Goal: Transaction & Acquisition: Download file/media

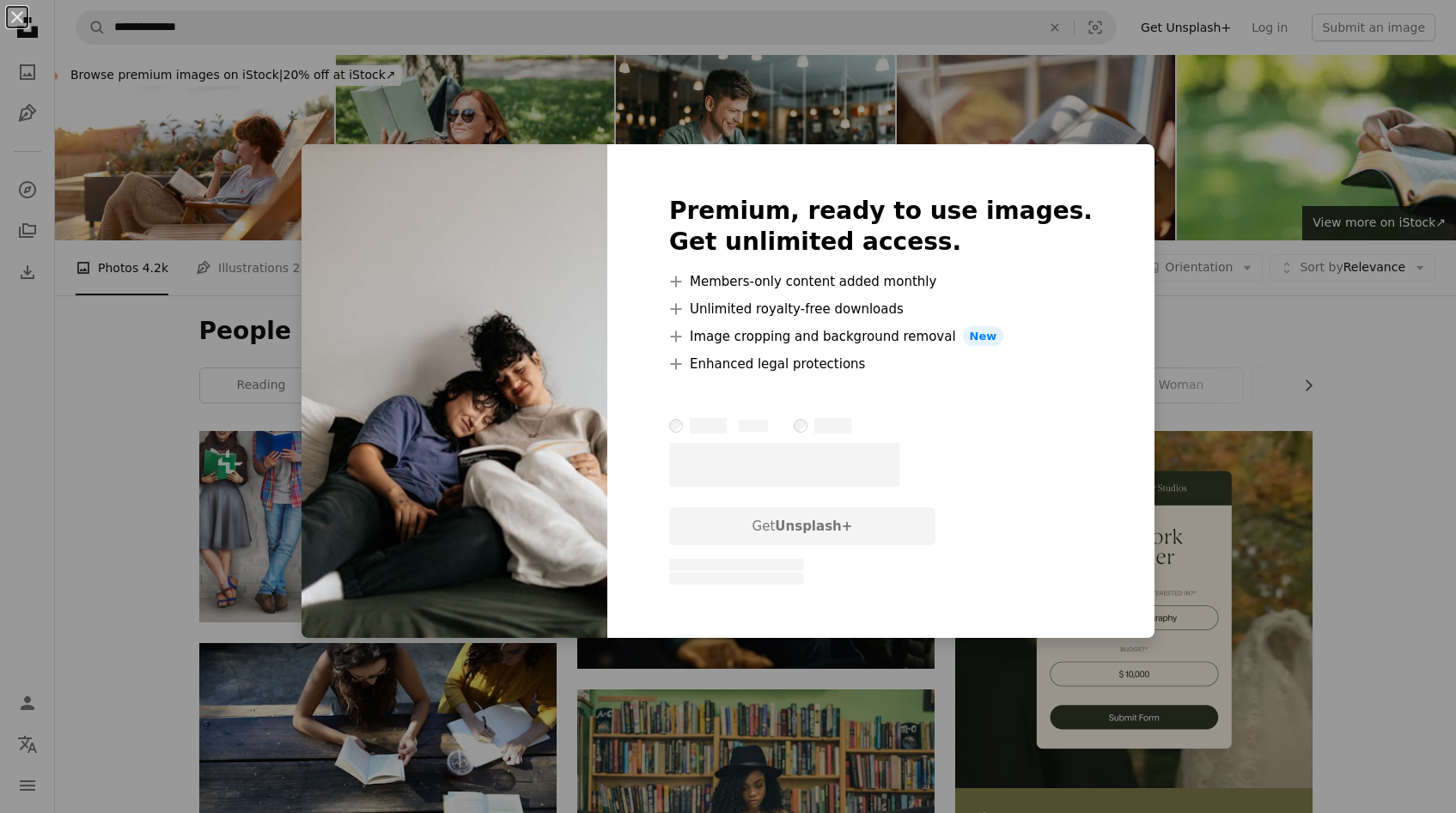
scroll to position [5251, 0]
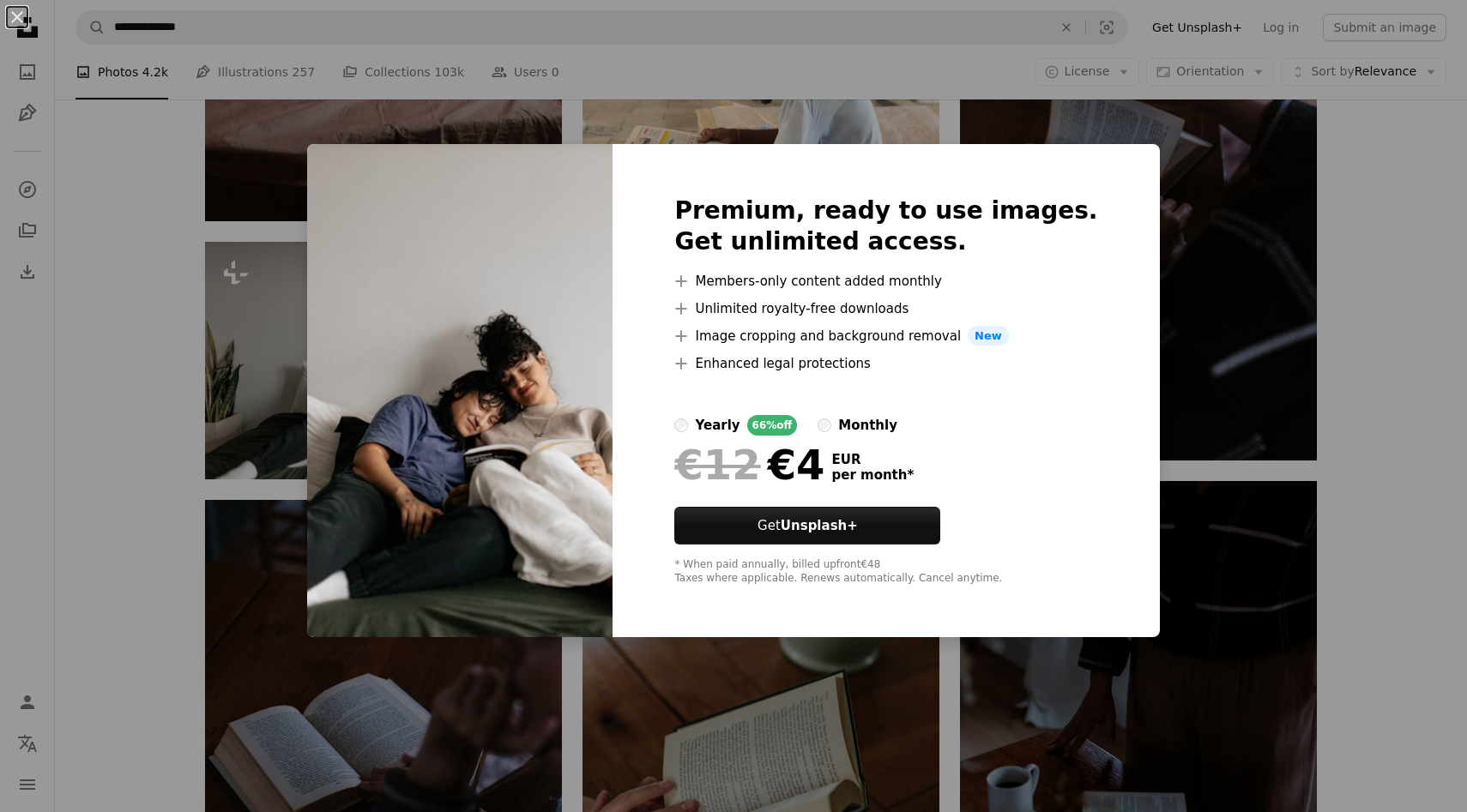
click at [1304, 372] on div "An X shape Premium, ready to use images. Get unlimited access. A plus sign Memb…" at bounding box center [734, 406] width 1467 height 812
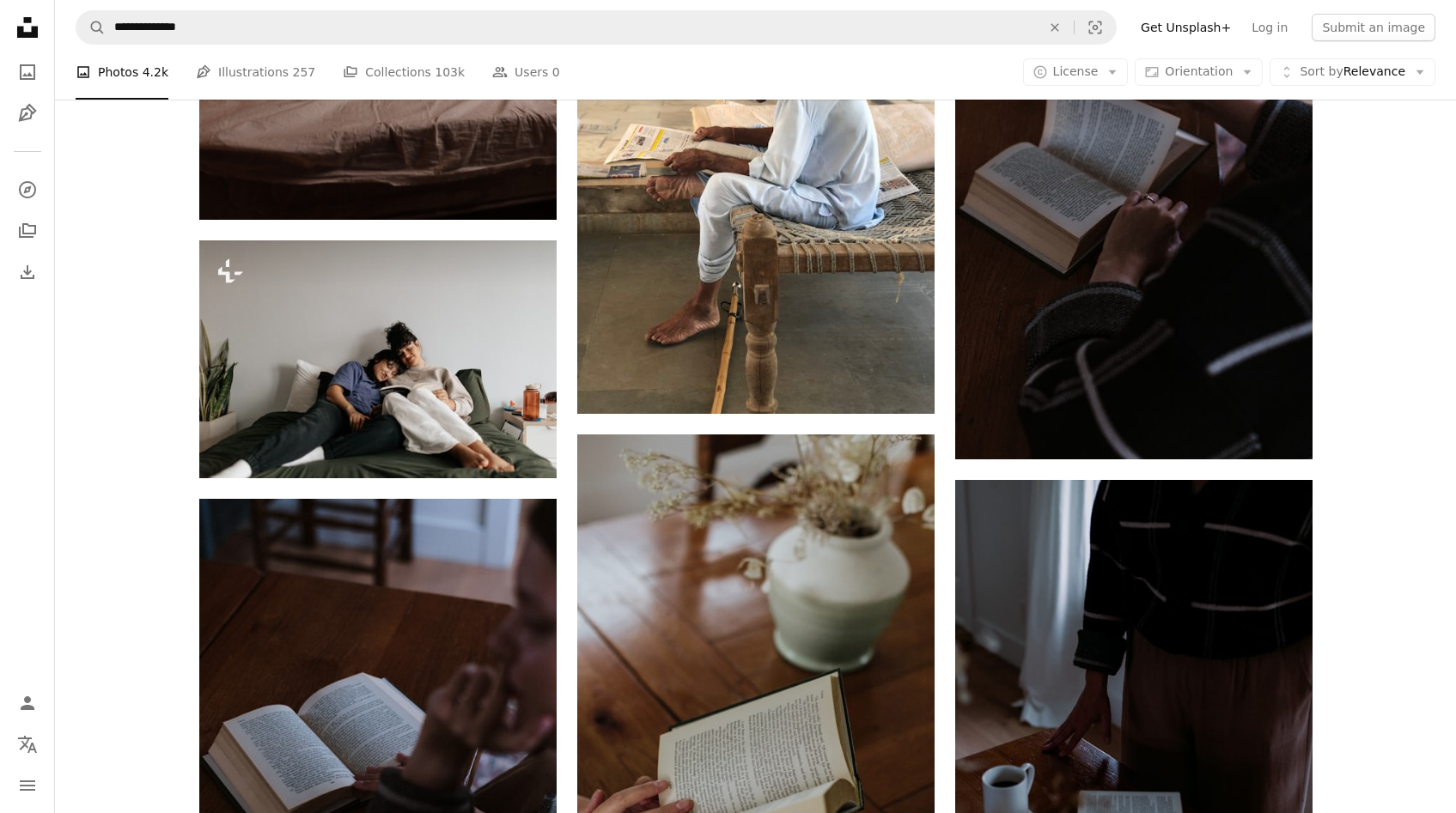
scroll to position [4970, 0]
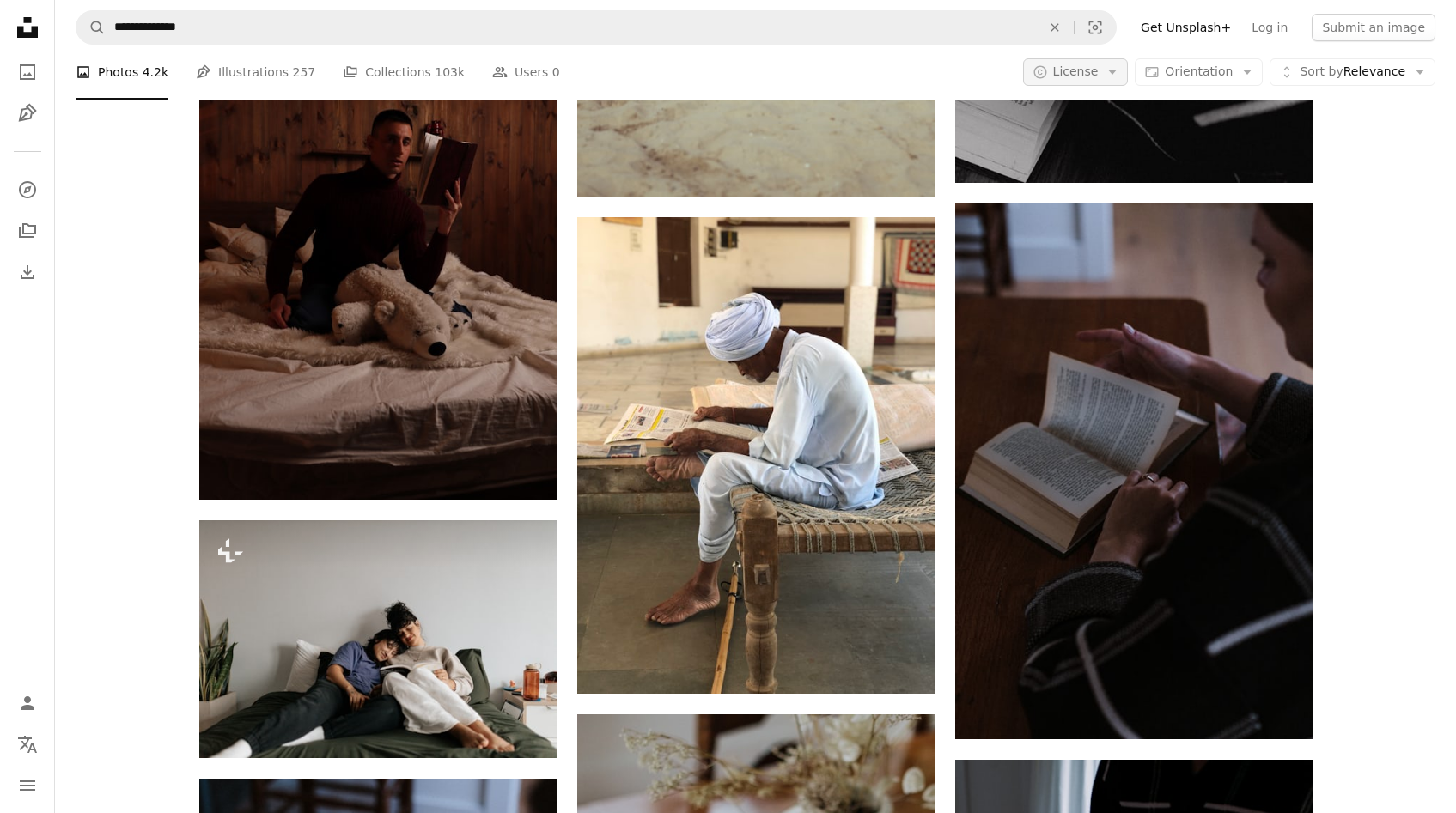
click at [1070, 77] on span "License" at bounding box center [1076, 71] width 46 height 14
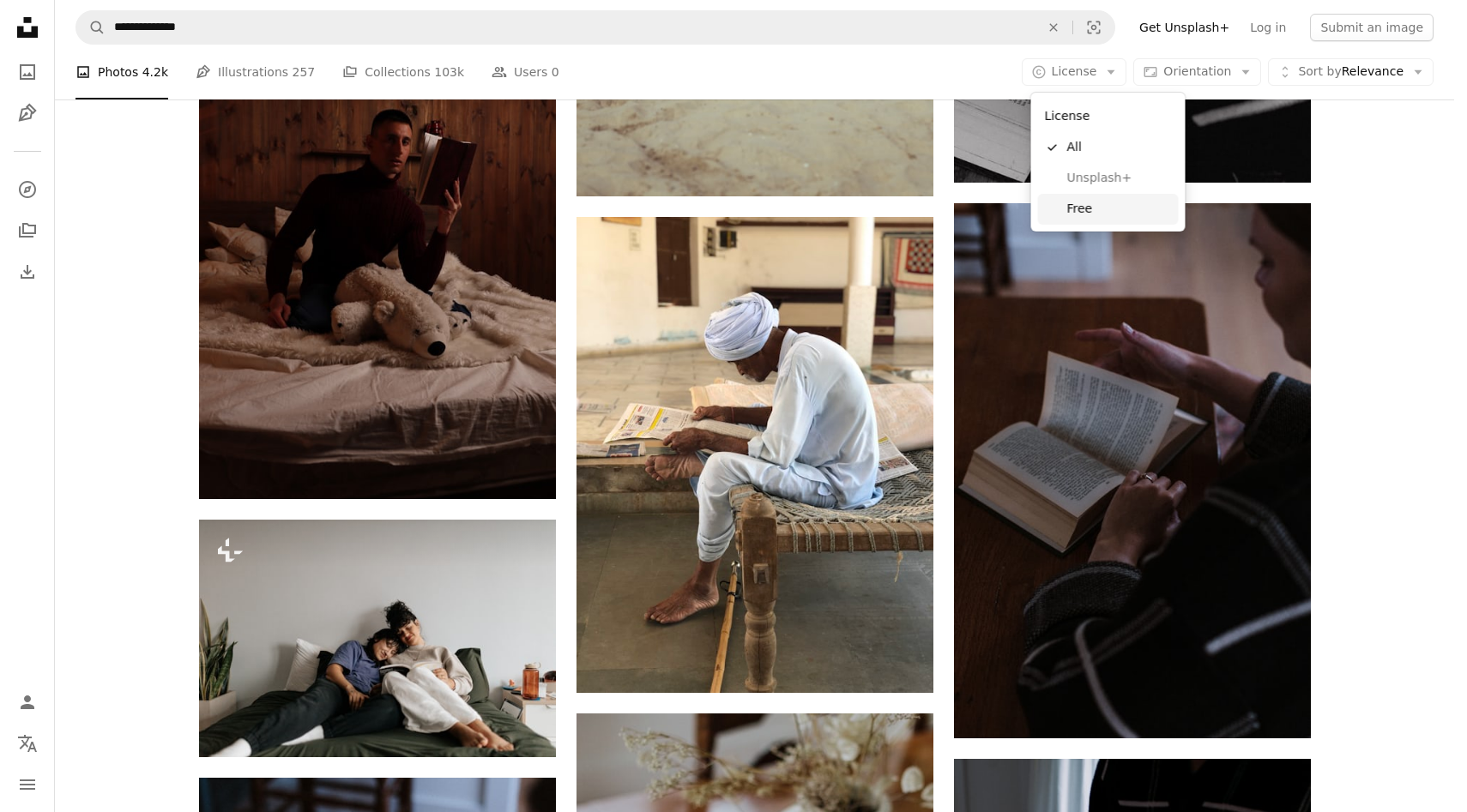
click at [1078, 222] on link "Free" at bounding box center [1108, 210] width 140 height 31
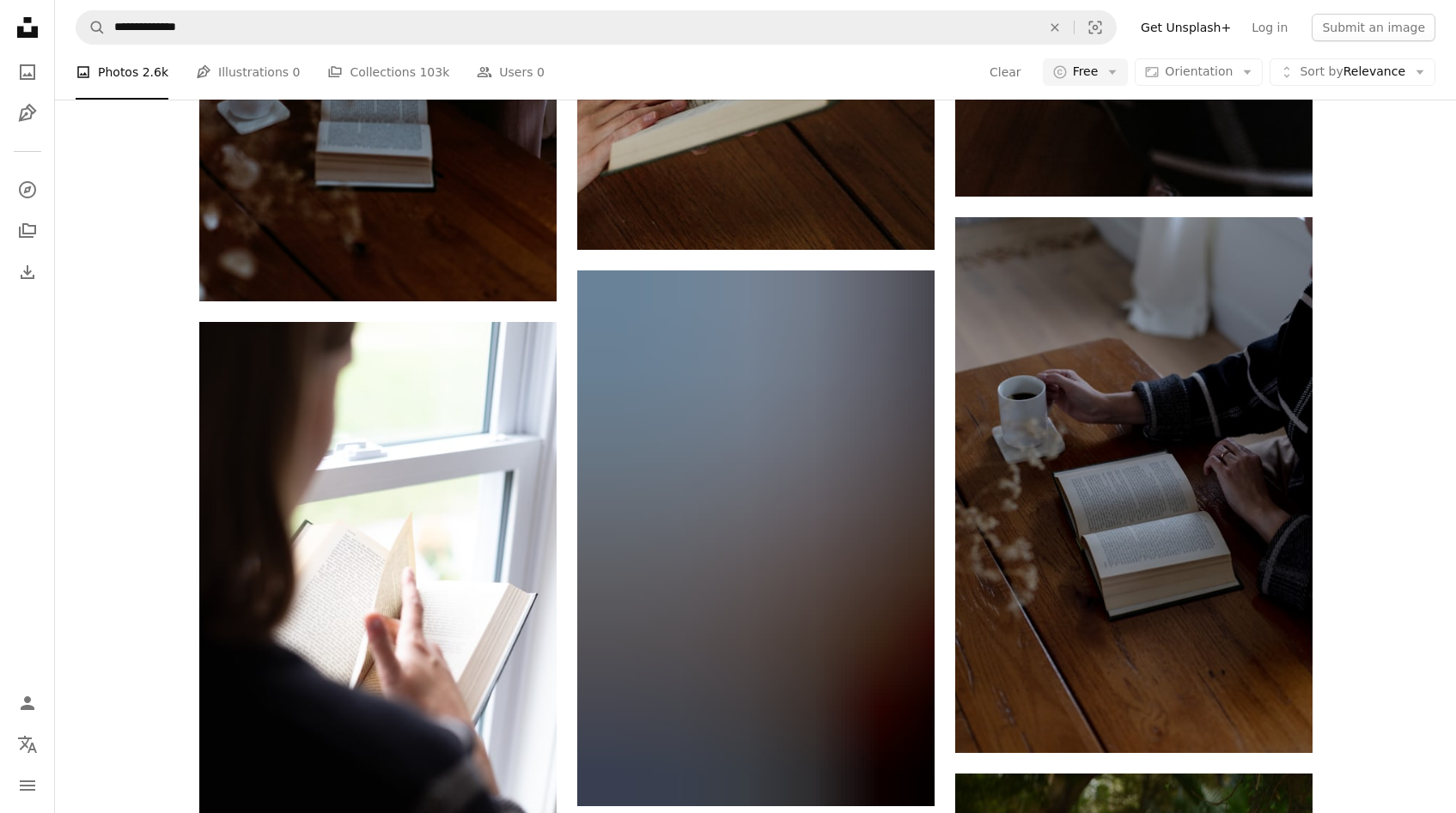
scroll to position [67862, 0]
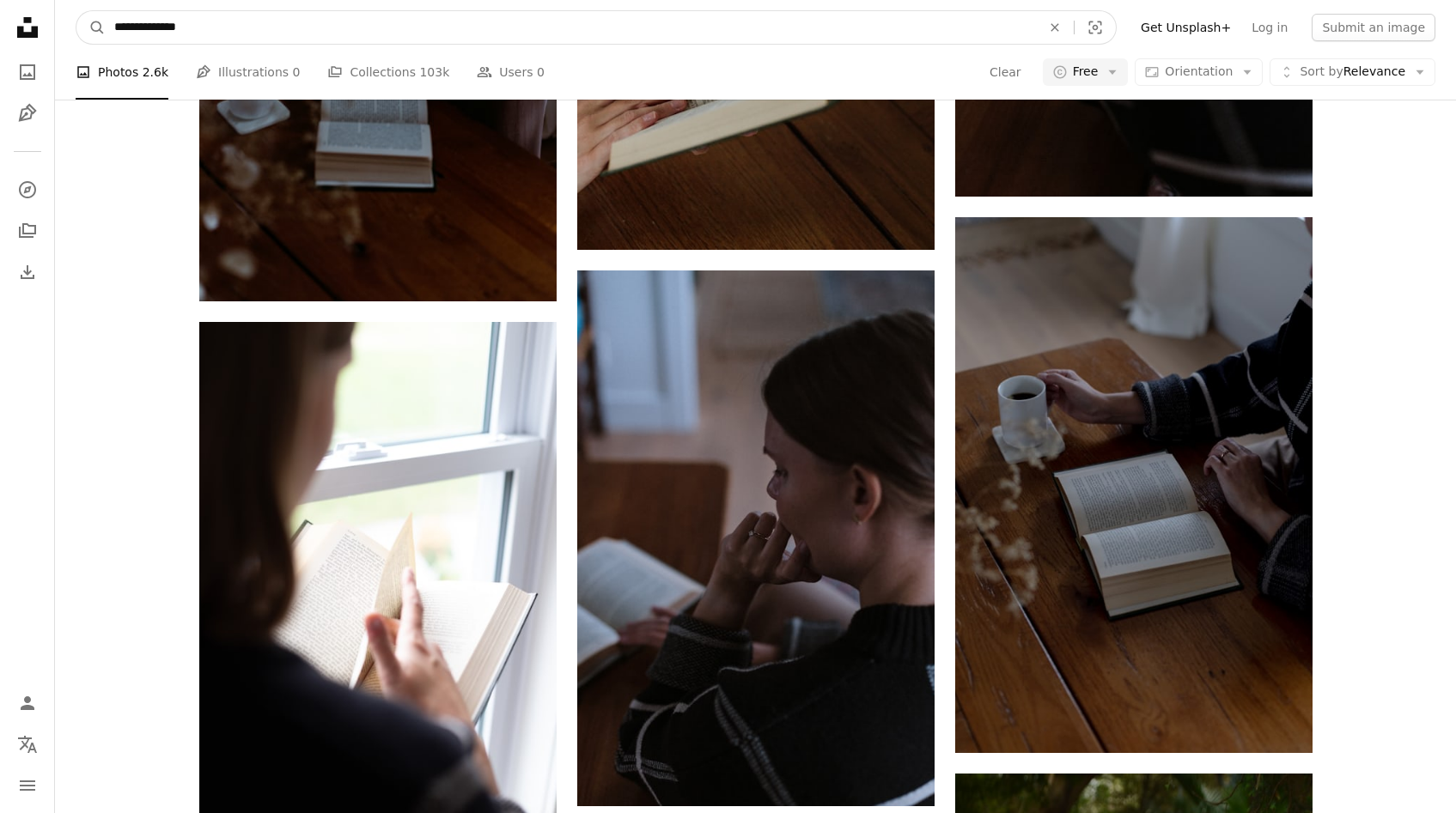
drag, startPoint x: 279, startPoint y: 17, endPoint x: 0, endPoint y: 20, distance: 279.0
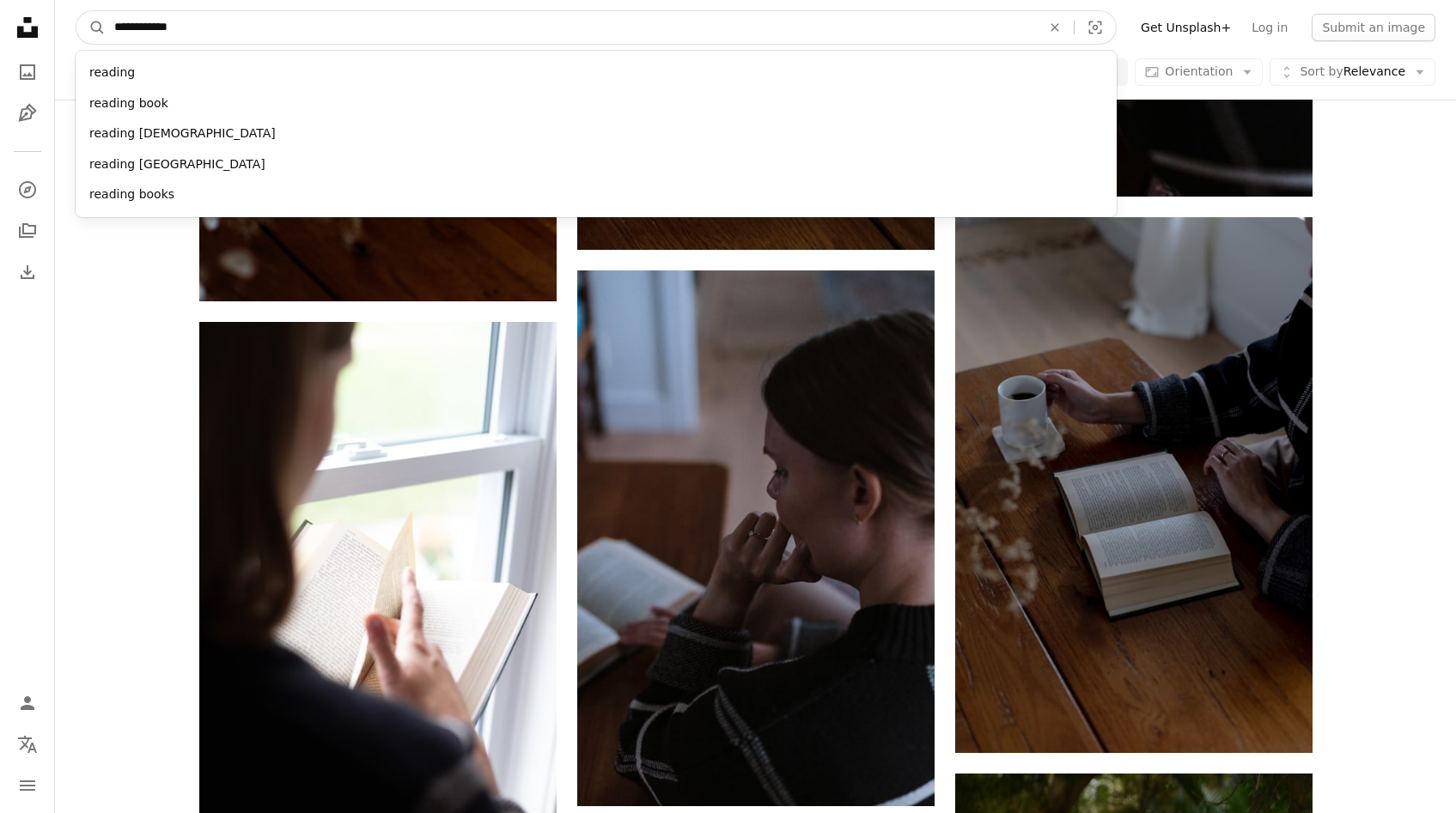
type input "**********"
click button "A magnifying glass" at bounding box center [91, 27] width 29 height 33
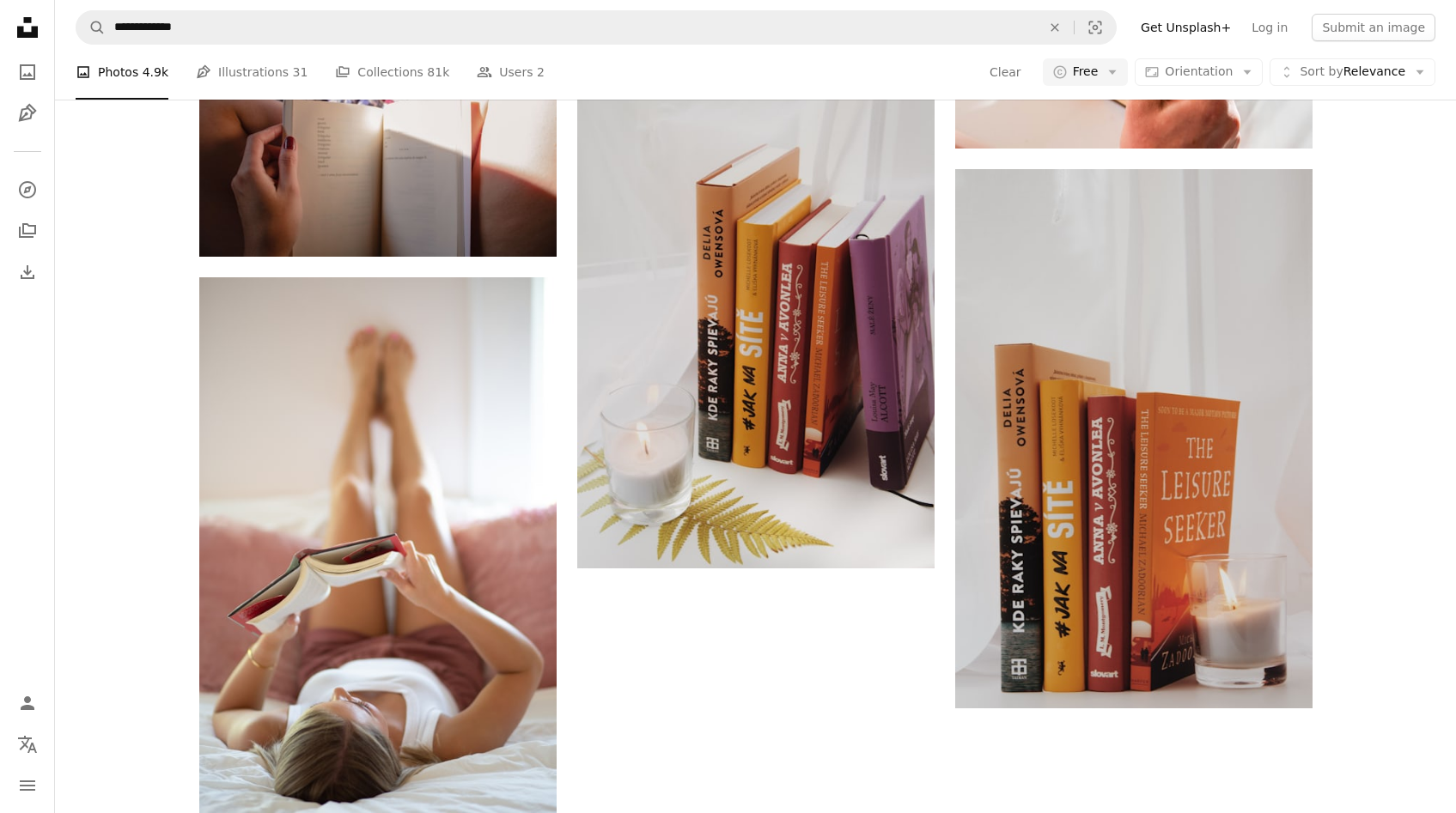
scroll to position [1921, 0]
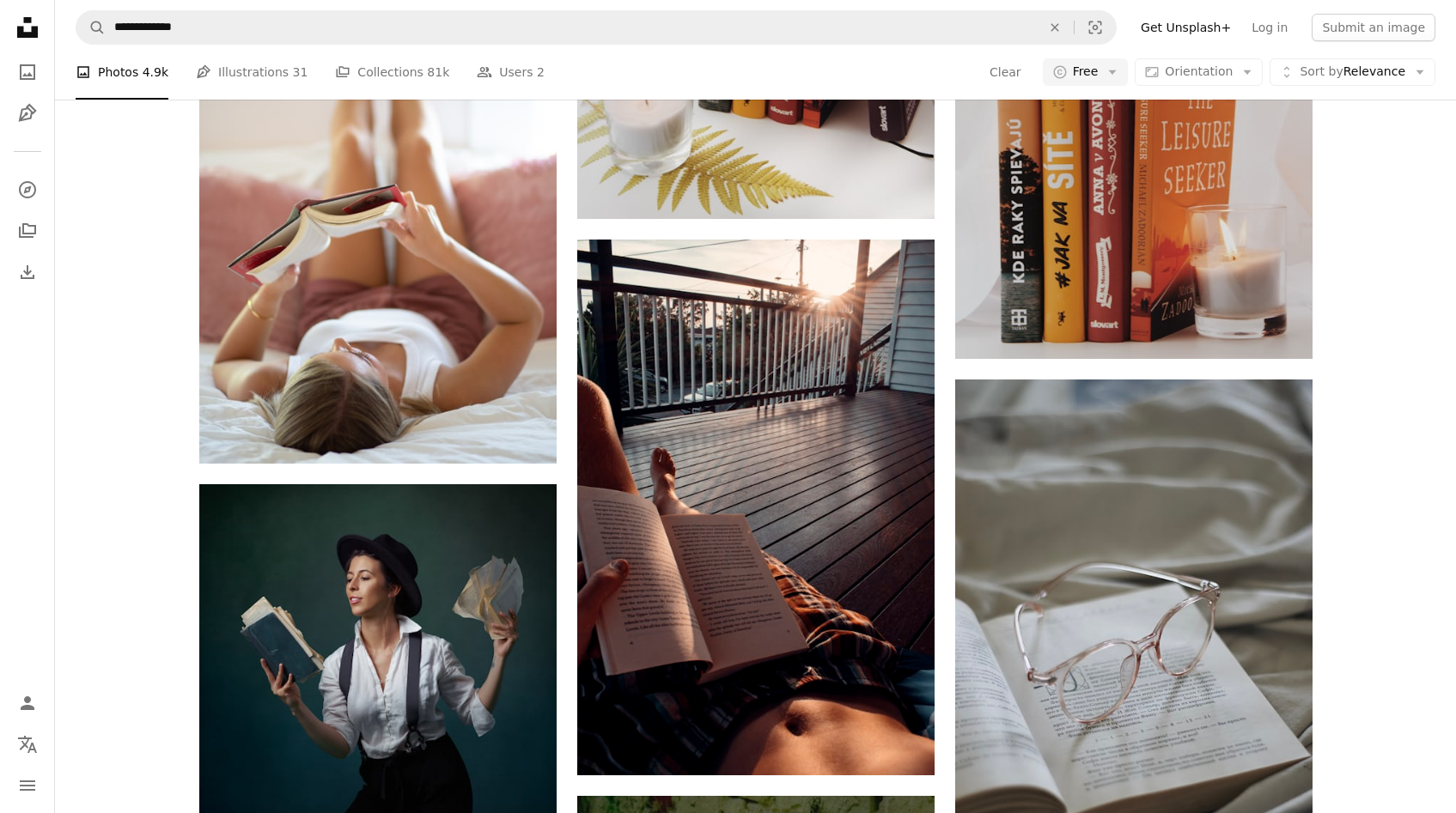
scroll to position [52732, 0]
